Goal: Task Accomplishment & Management: Manage account settings

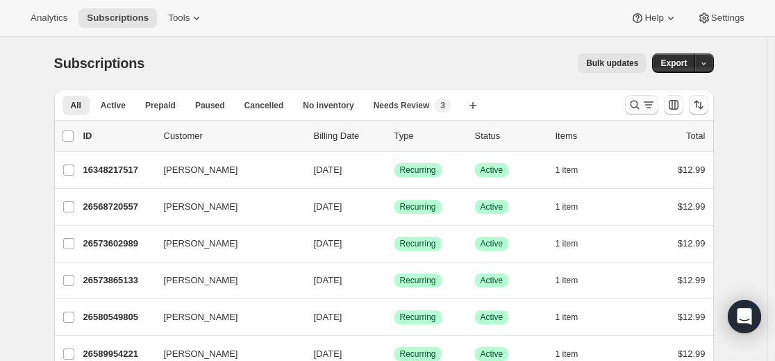
click at [340, 110] on icon "Search and filter results" at bounding box center [635, 105] width 14 height 14
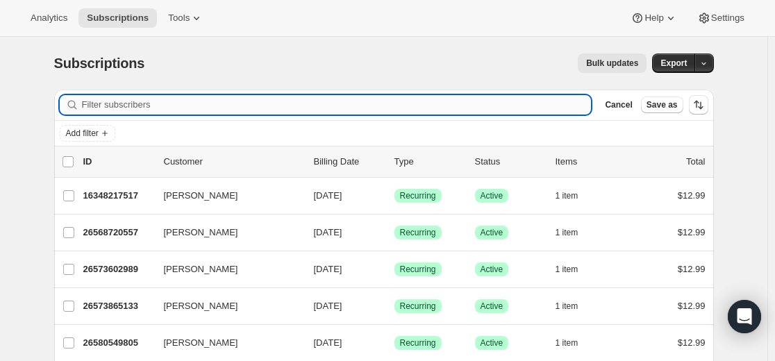
click at [340, 98] on input "Filter subscribers" at bounding box center [337, 104] width 510 height 19
type input "[EMAIL_ADDRESS][DOMAIN_NAME]"
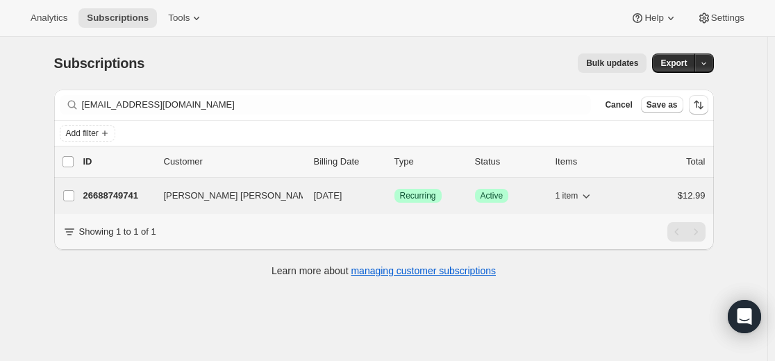
click at [118, 197] on p "26688749741" at bounding box center [117, 196] width 69 height 14
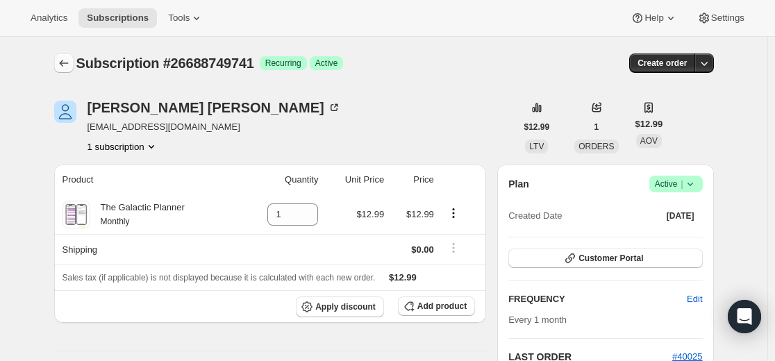
click at [62, 64] on icon "Subscriptions" at bounding box center [64, 63] width 14 height 14
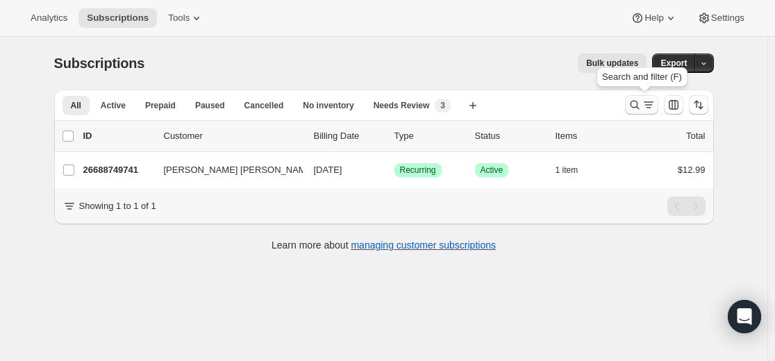
click at [340, 106] on icon "Search and filter results" at bounding box center [635, 105] width 14 height 14
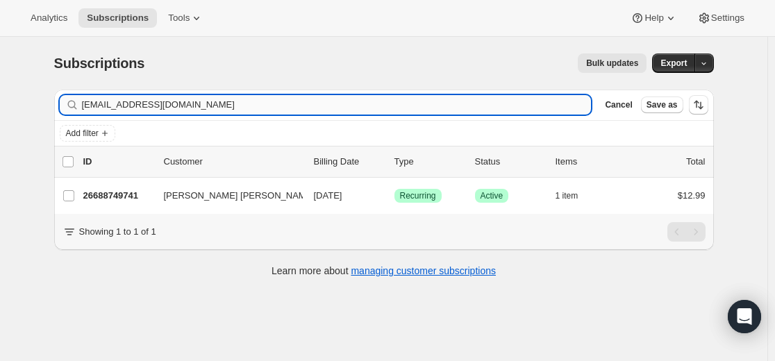
click at [340, 104] on input "[EMAIL_ADDRESS][DOMAIN_NAME]" at bounding box center [337, 104] width 510 height 19
type input "[EMAIL_ADDRESS][DOMAIN_NAME]"
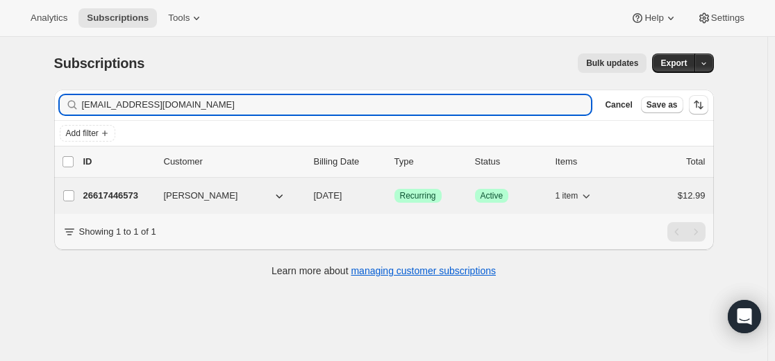
click at [131, 197] on p "26617446573" at bounding box center [117, 196] width 69 height 14
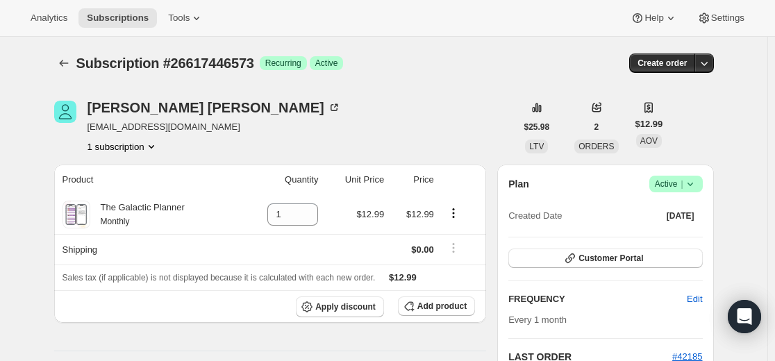
click at [76, 66] on div at bounding box center [65, 62] width 22 height 19
click at [74, 65] on button "Subscriptions" at bounding box center [63, 62] width 19 height 19
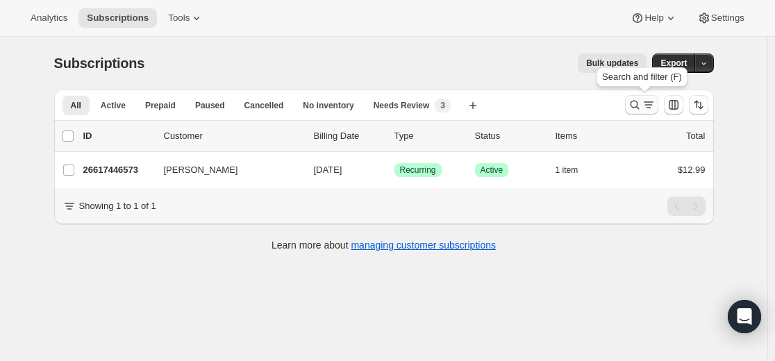
click at [340, 106] on icon "Search and filter results" at bounding box center [634, 105] width 9 height 9
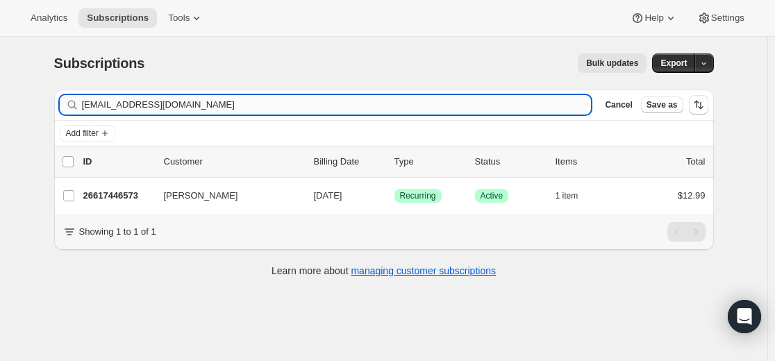
click at [340, 105] on input "[EMAIL_ADDRESS][DOMAIN_NAME]" at bounding box center [337, 104] width 510 height 19
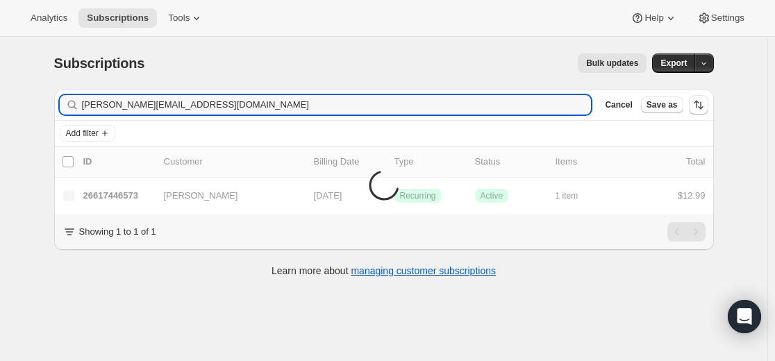
type input "[PERSON_NAME][EMAIL_ADDRESS][DOMAIN_NAME]"
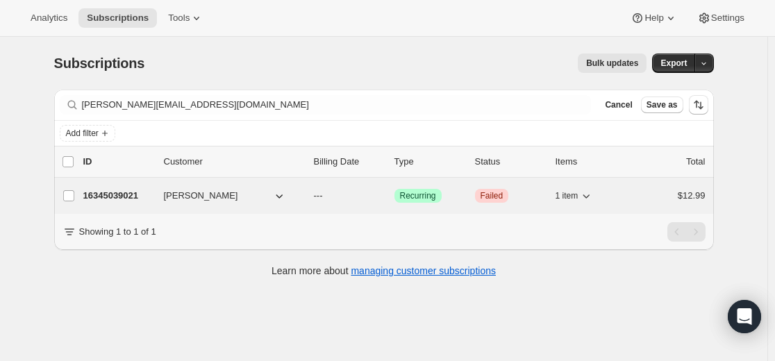
click at [140, 194] on p "16345039021" at bounding box center [117, 196] width 69 height 14
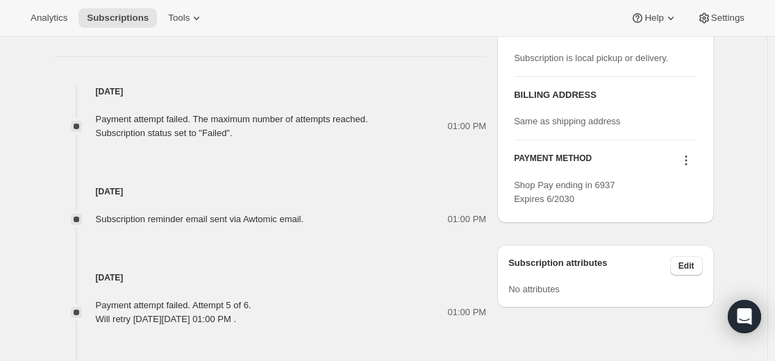
scroll to position [555, 0]
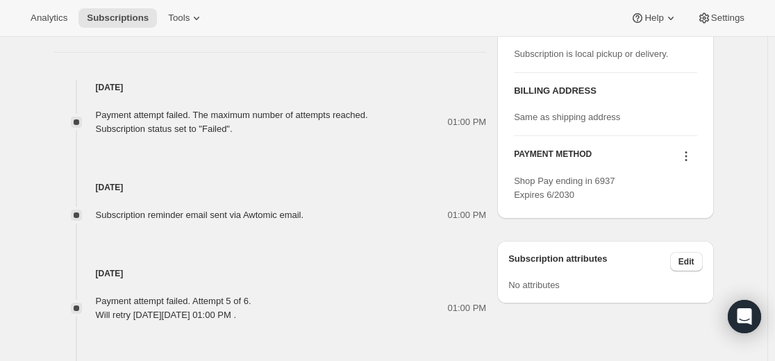
click at [340, 156] on icon at bounding box center [686, 157] width 2 height 2
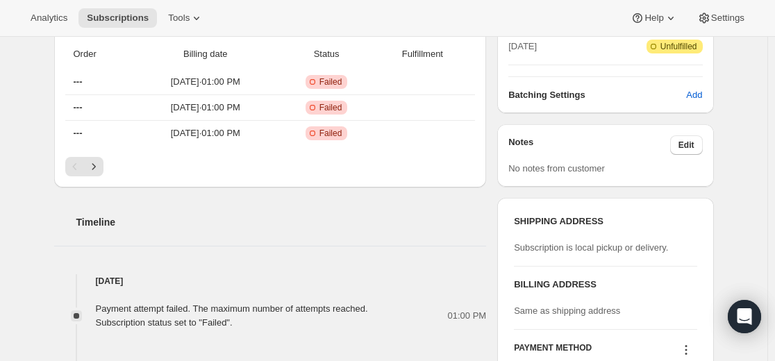
scroll to position [486, 0]
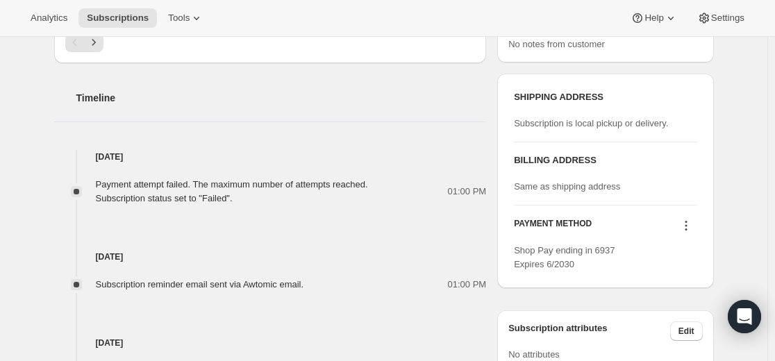
click at [340, 225] on icon at bounding box center [686, 226] width 14 height 14
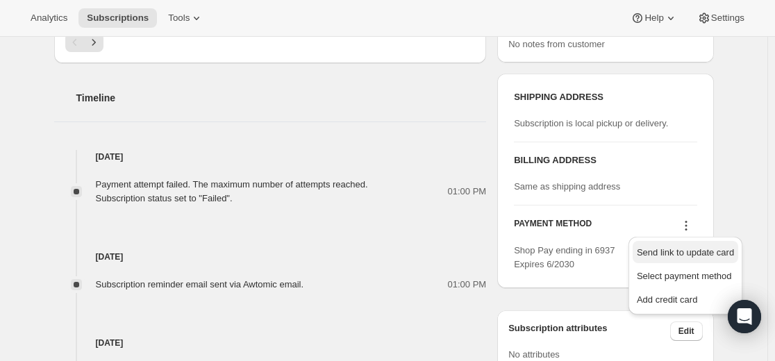
click at [340, 255] on span "Send link to update card" at bounding box center [685, 252] width 97 height 10
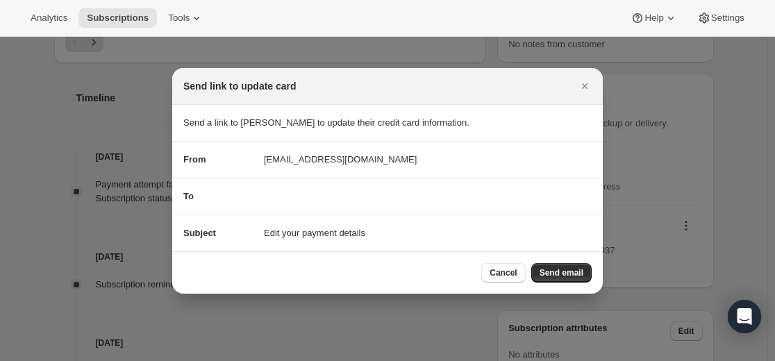
click at [340, 199] on div "To" at bounding box center [387, 197] width 408 height 14
click at [340, 274] on span "Send email" at bounding box center [561, 272] width 44 height 11
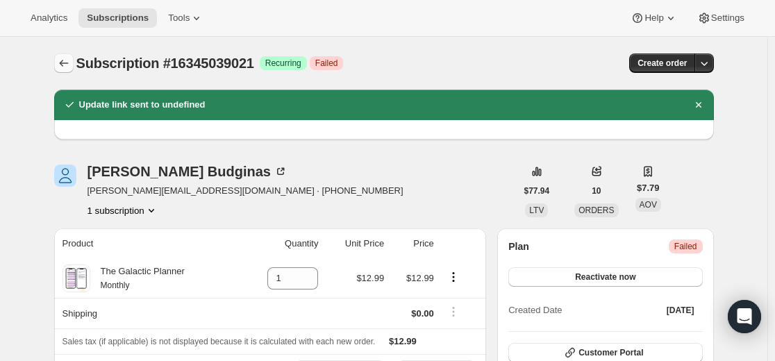
click at [61, 63] on icon "Subscriptions" at bounding box center [64, 63] width 14 height 14
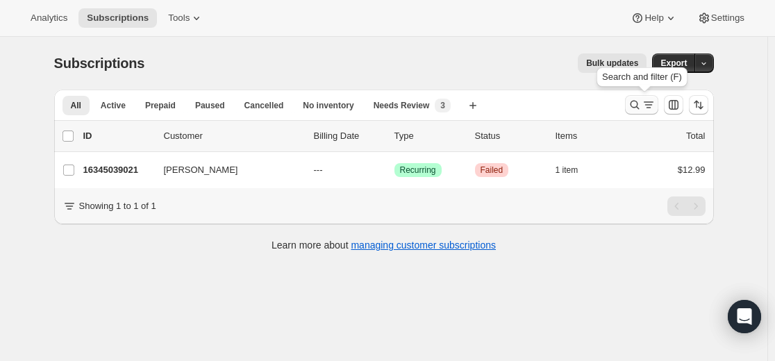
click at [340, 108] on icon "Search and filter results" at bounding box center [635, 105] width 14 height 14
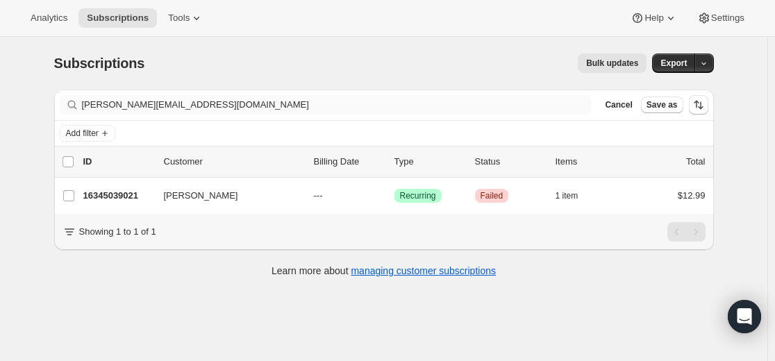
click at [340, 115] on div "Filter subscribers [PERSON_NAME][EMAIL_ADDRESS][DOMAIN_NAME] Clear Cancel Save …" at bounding box center [384, 105] width 660 height 31
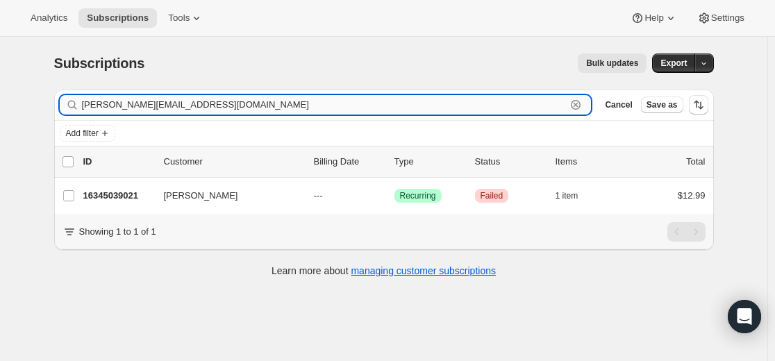
click at [340, 110] on input "[PERSON_NAME][EMAIL_ADDRESS][DOMAIN_NAME]" at bounding box center [324, 104] width 485 height 19
click at [340, 109] on input "[PERSON_NAME][EMAIL_ADDRESS][DOMAIN_NAME]" at bounding box center [324, 104] width 485 height 19
paste input "Dbreazeale@trustmark"
type input "[EMAIL_ADDRESS][DOMAIN_NAME]"
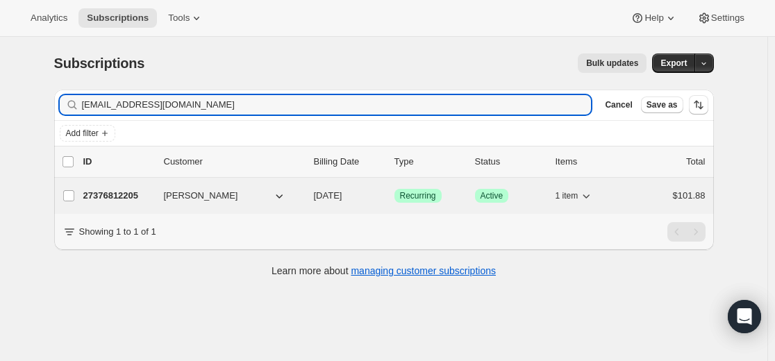
click at [132, 194] on p "27376812205" at bounding box center [117, 196] width 69 height 14
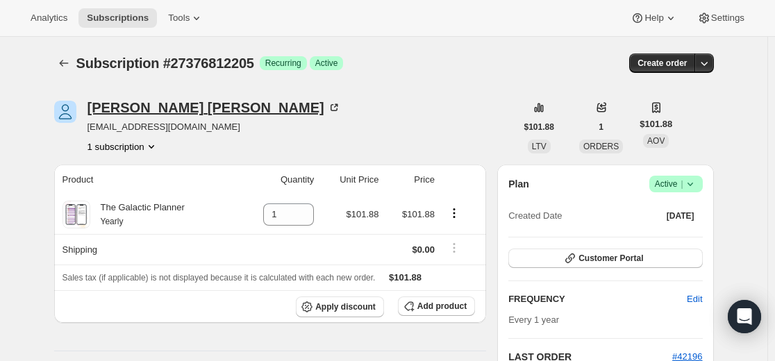
click at [164, 109] on div "[PERSON_NAME]" at bounding box center [213, 108] width 253 height 14
click at [71, 63] on icon "Subscriptions" at bounding box center [64, 63] width 14 height 14
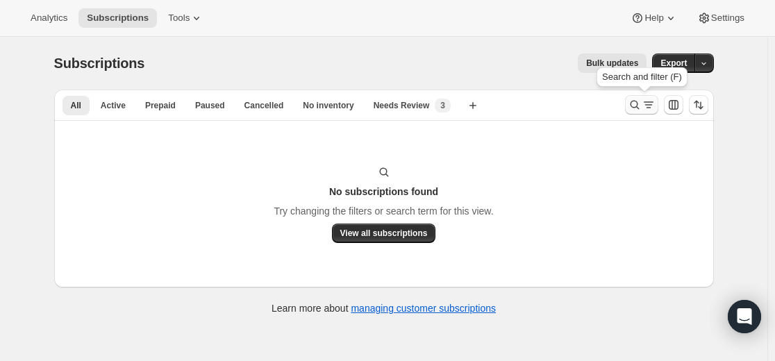
click at [340, 106] on icon "Search and filter results" at bounding box center [649, 105] width 14 height 14
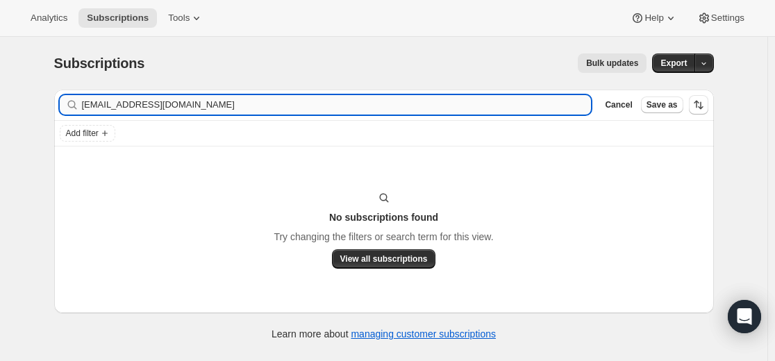
click at [340, 106] on input "[EMAIL_ADDRESS][DOMAIN_NAME]" at bounding box center [337, 104] width 510 height 19
click at [340, 105] on input "[EMAIL_ADDRESS][DOMAIN_NAME]" at bounding box center [337, 104] width 510 height 19
type input "[EMAIL_ADDRESS][DOMAIN_NAME]"
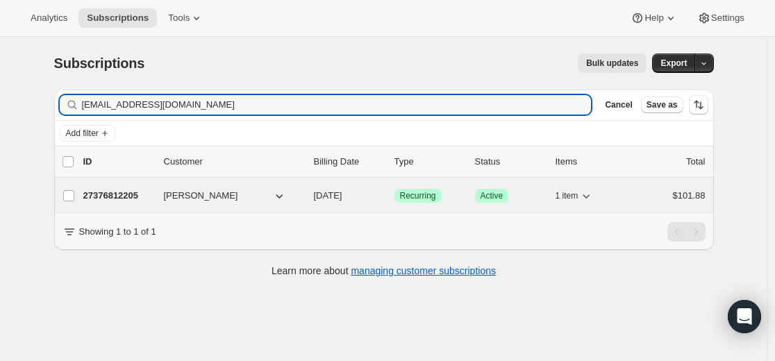
click at [122, 194] on p "27376812205" at bounding box center [117, 196] width 69 height 14
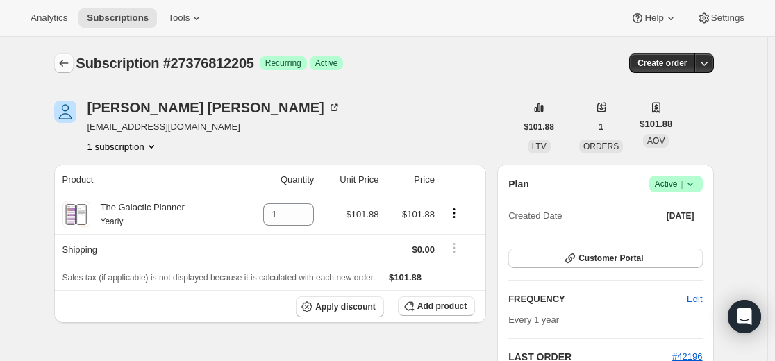
click at [70, 65] on icon "Subscriptions" at bounding box center [64, 63] width 14 height 14
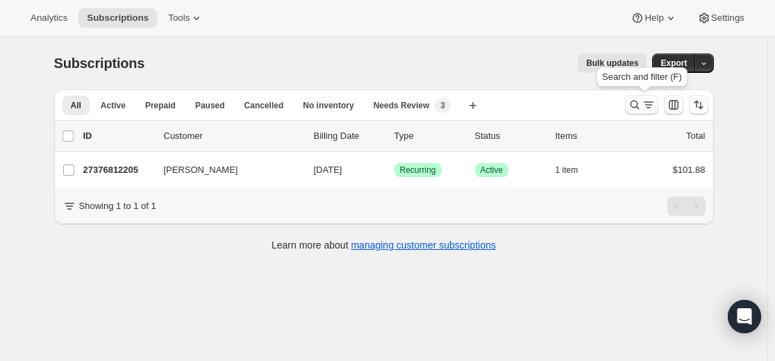
click at [340, 106] on icon "Search and filter results" at bounding box center [635, 105] width 14 height 14
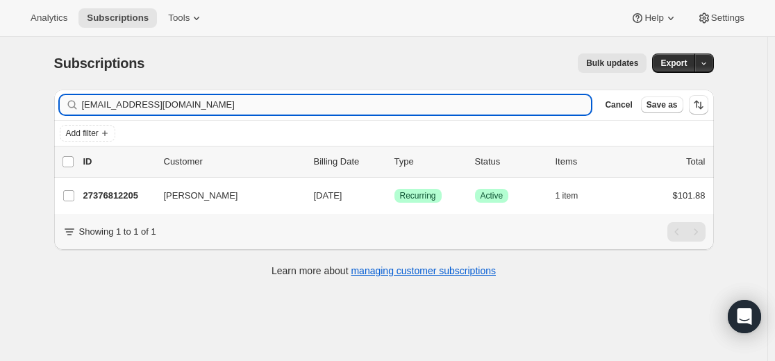
click at [340, 108] on input "[EMAIL_ADDRESS][DOMAIN_NAME]" at bounding box center [337, 104] width 510 height 19
type input "[EMAIL_ADDRESS][DOMAIN_NAME]"
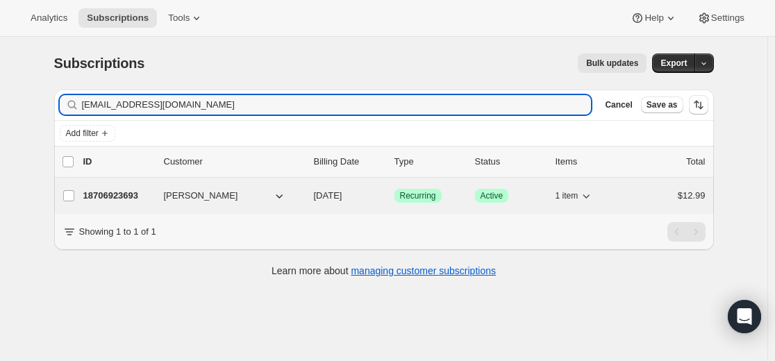
click at [118, 194] on p "18706923693" at bounding box center [117, 196] width 69 height 14
